Goal: Navigation & Orientation: Understand site structure

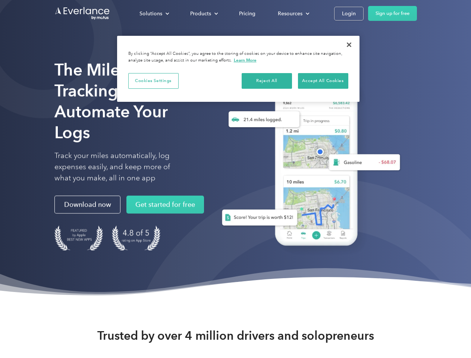
click at [154, 13] on div "Solutions" at bounding box center [150, 13] width 23 height 9
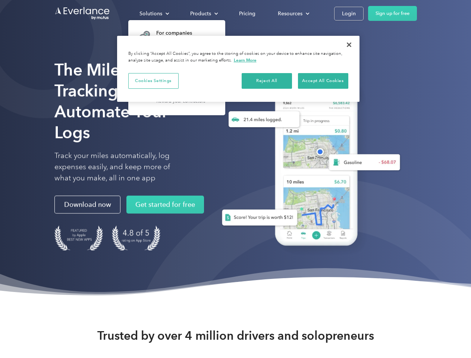
click at [203, 13] on div "Products" at bounding box center [200, 13] width 21 height 9
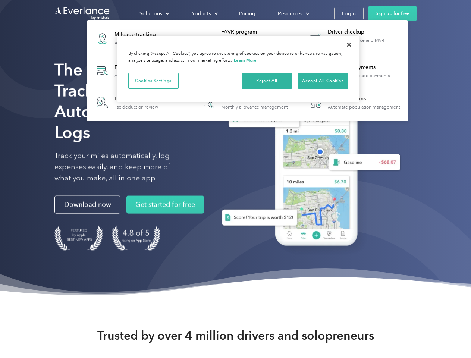
click at [293, 13] on div "Resources" at bounding box center [290, 13] width 25 height 9
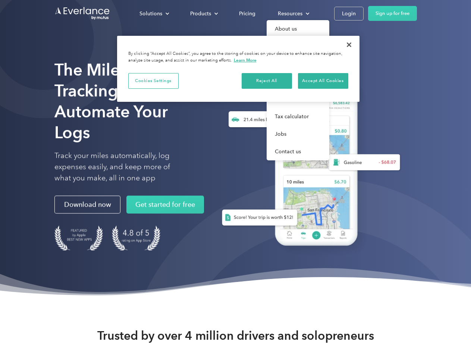
click at [153, 80] on button "Cookies Settings" at bounding box center [153, 81] width 50 height 16
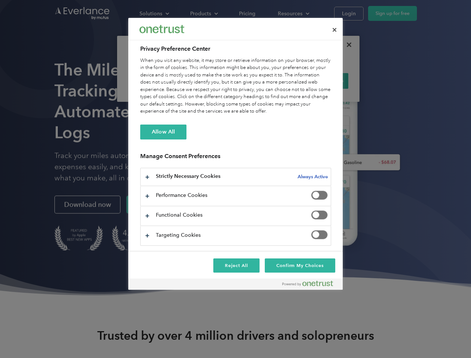
click at [267, 80] on div "When you visit any website, it may store or retrieve information on your browse…" at bounding box center [235, 86] width 191 height 58
click at [323, 80] on div "When you visit any website, it may store or retrieve information on your browse…" at bounding box center [235, 86] width 191 height 58
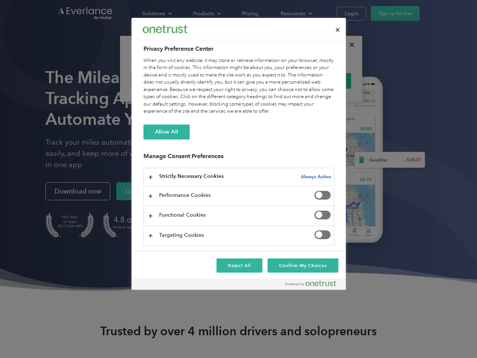
click at [349, 45] on div at bounding box center [238, 179] width 477 height 358
